Goal: Transaction & Acquisition: Subscribe to service/newsletter

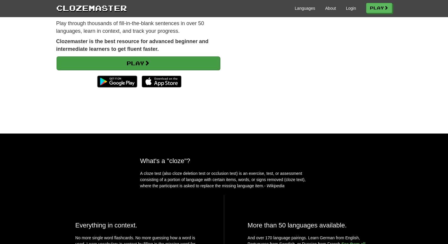
scroll to position [59, 0]
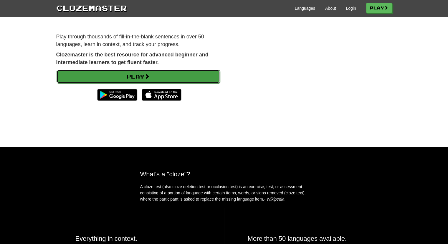
click at [127, 70] on link "Play" at bounding box center [139, 77] width 164 height 14
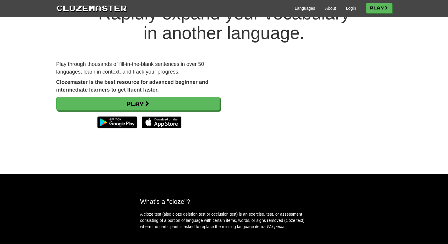
scroll to position [0, 0]
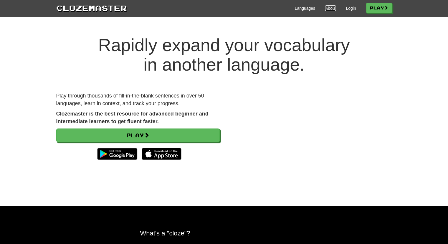
click at [326, 7] on link "About" at bounding box center [331, 8] width 11 height 6
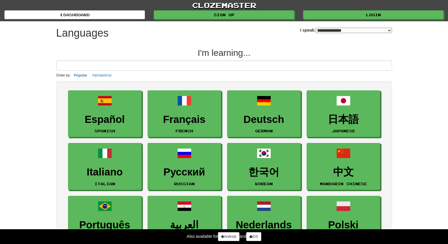
select select "*******"
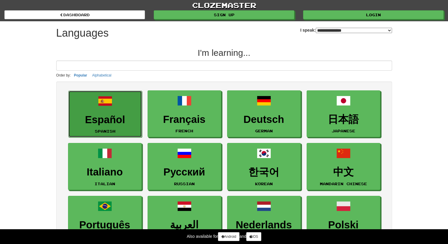
click at [119, 109] on link "Español Spanish" at bounding box center [105, 114] width 74 height 47
